Goal: Task Accomplishment & Management: Manage account settings

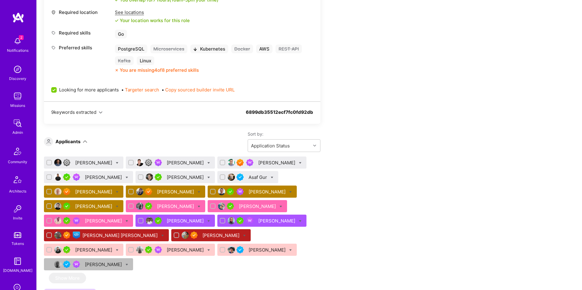
scroll to position [361, 0]
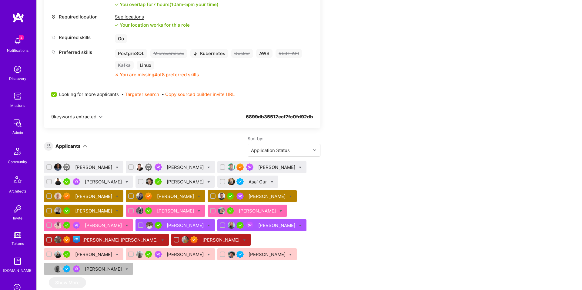
click at [128, 182] on icon at bounding box center [126, 182] width 3 height 3
checkbox input "true"
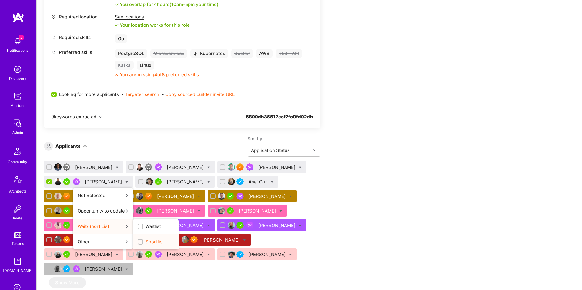
click at [143, 240] on input "Shortlist" at bounding box center [141, 242] width 4 height 4
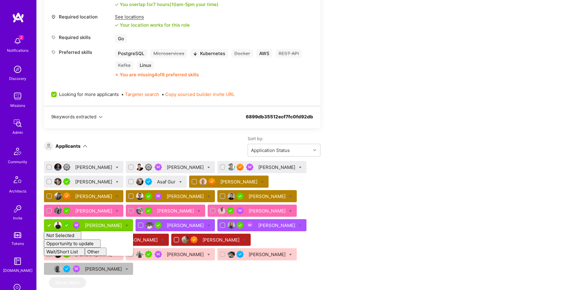
checkbox input "false"
drag, startPoint x: 332, startPoint y: 166, endPoint x: 311, endPoint y: 172, distance: 22.3
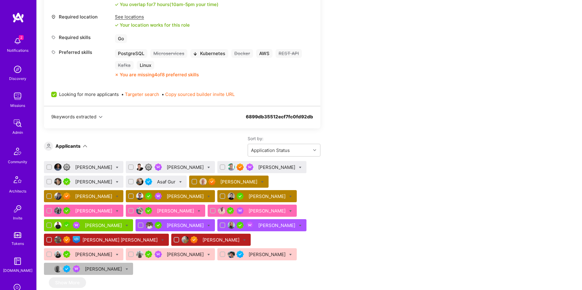
click at [178, 182] on div "Asaf Gur" at bounding box center [156, 182] width 61 height 12
click at [179, 182] on icon at bounding box center [180, 182] width 3 height 3
checkbox input "true"
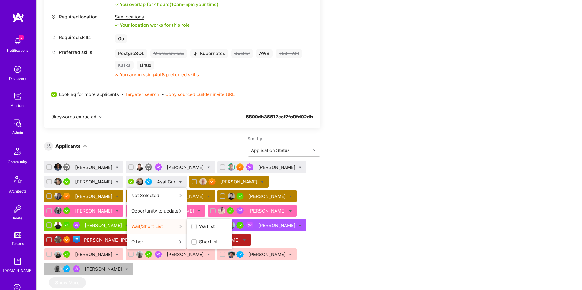
click at [202, 239] on span "Shortlist" at bounding box center [208, 242] width 18 height 6
click at [0, 0] on input "Shortlist" at bounding box center [0, 0] width 0 height 0
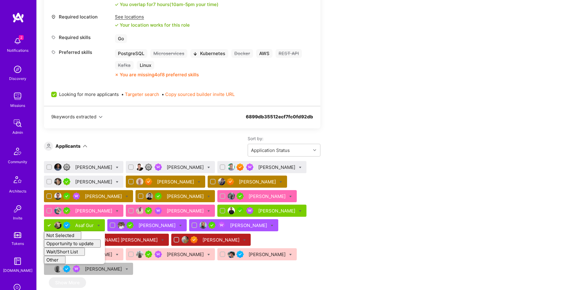
checkbox input "false"
click at [258, 168] on div "[PERSON_NAME]" at bounding box center [277, 167] width 38 height 6
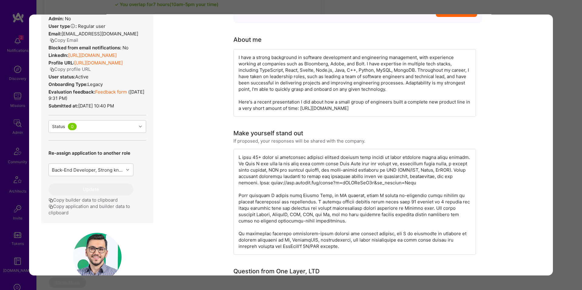
scroll to position [87, 0]
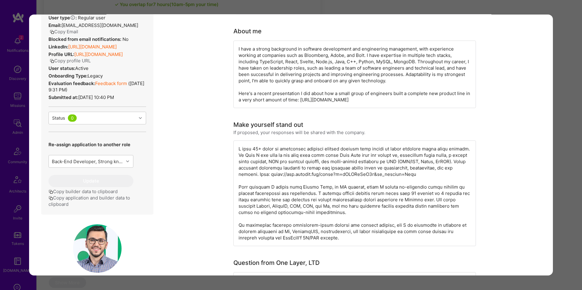
click at [114, 207] on button "Copy application and builder data to clipboard" at bounding box center [97, 201] width 98 height 13
